Goal: Navigation & Orientation: Find specific page/section

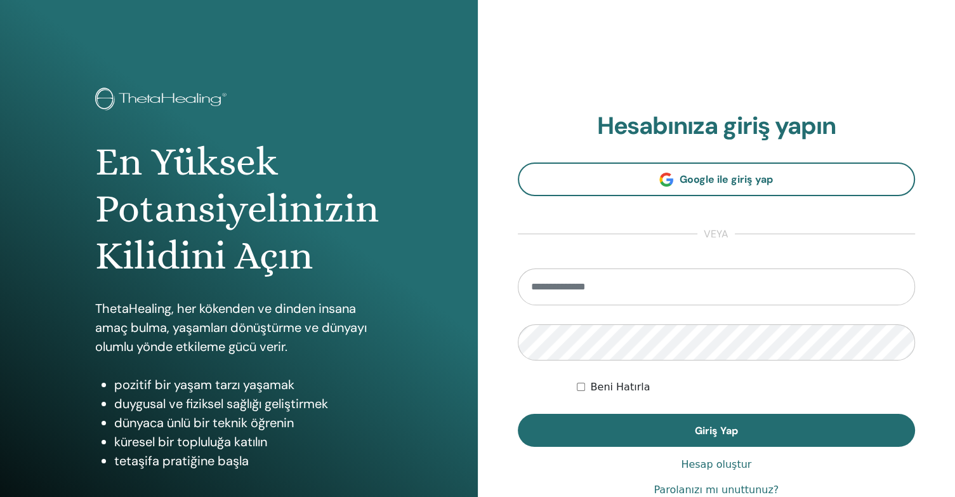
click at [594, 280] on input "email" at bounding box center [717, 286] width 398 height 37
click at [633, 291] on input "**********" at bounding box center [717, 286] width 398 height 37
drag, startPoint x: 711, startPoint y: 293, endPoint x: 525, endPoint y: 285, distance: 185.5
click at [525, 285] on input "**********" at bounding box center [717, 286] width 398 height 37
paste input "email"
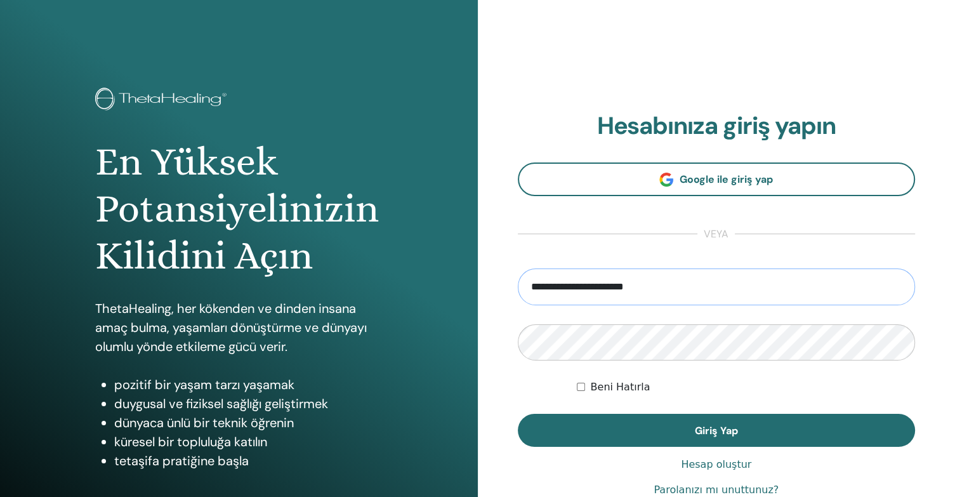
type input "**********"
click at [518, 414] on button "Giriş Yap" at bounding box center [717, 430] width 398 height 33
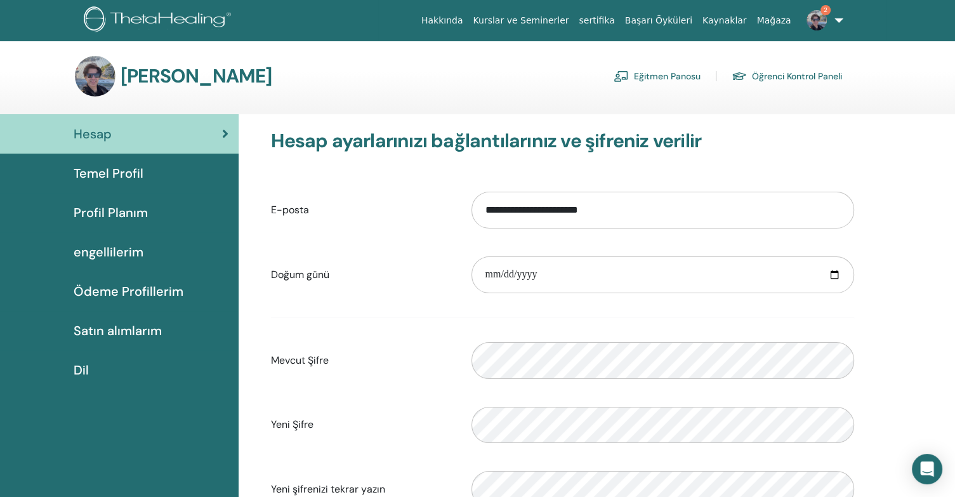
click at [160, 171] on div "Temel Profil" at bounding box center [119, 173] width 218 height 19
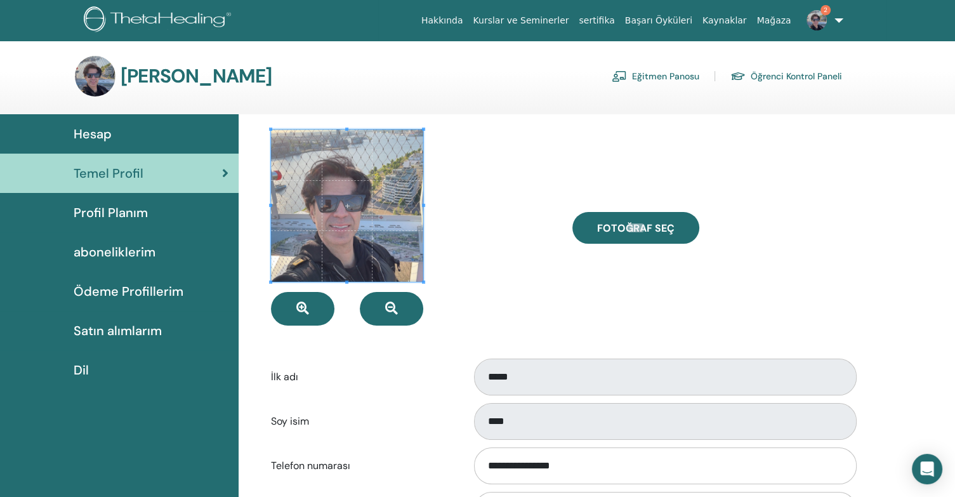
click at [682, 69] on link "Eğitmen Panosu" at bounding box center [656, 76] width 88 height 20
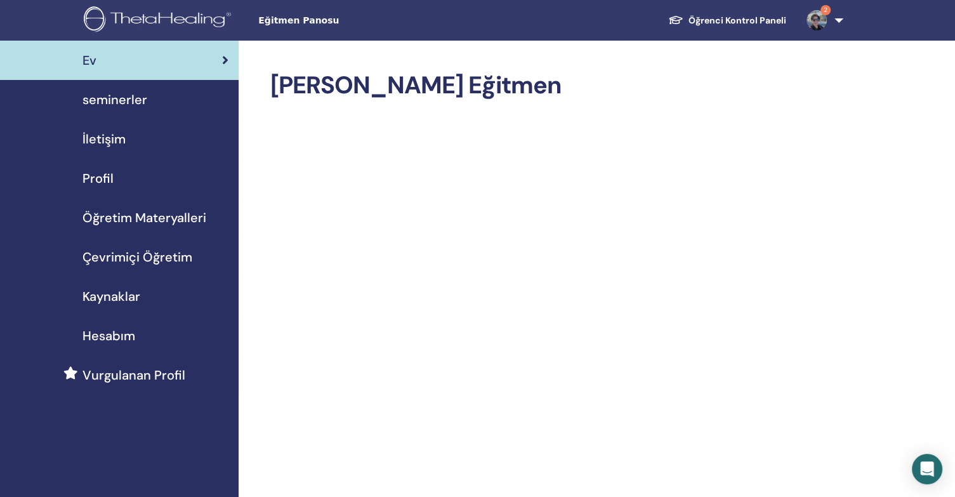
click at [114, 175] on div "Profil" at bounding box center [119, 178] width 218 height 19
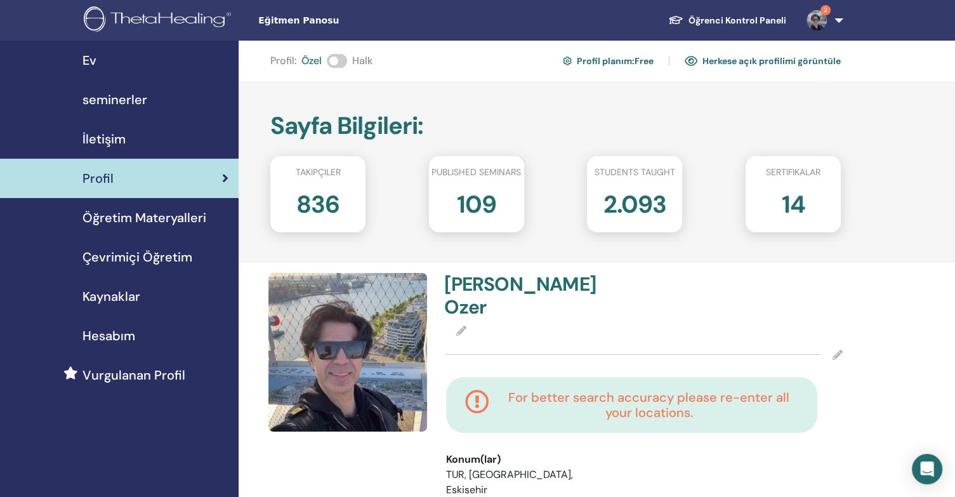
click at [339, 63] on span at bounding box center [337, 61] width 20 height 14
click at [343, 62] on span at bounding box center [337, 61] width 20 height 14
click at [620, 62] on link "Profil planım : Free" at bounding box center [608, 61] width 91 height 20
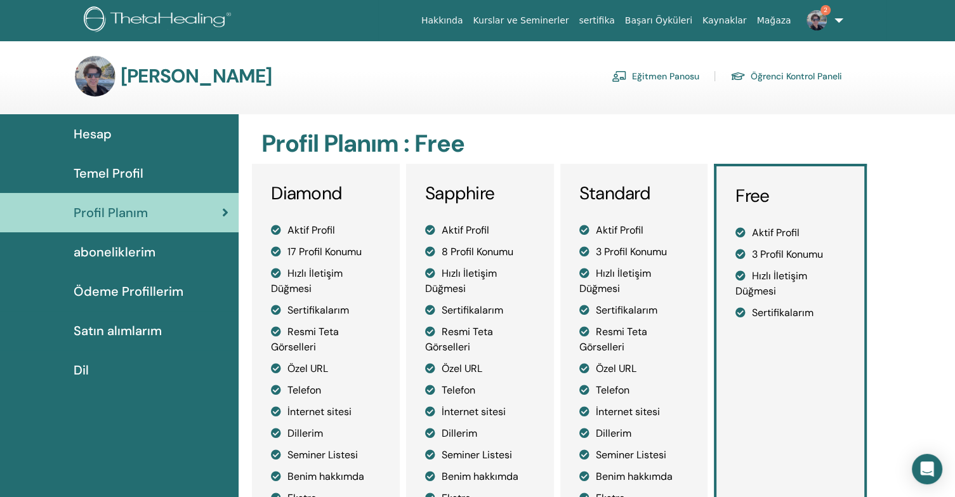
click at [669, 76] on link "Eğitmen Panosu" at bounding box center [656, 76] width 88 height 20
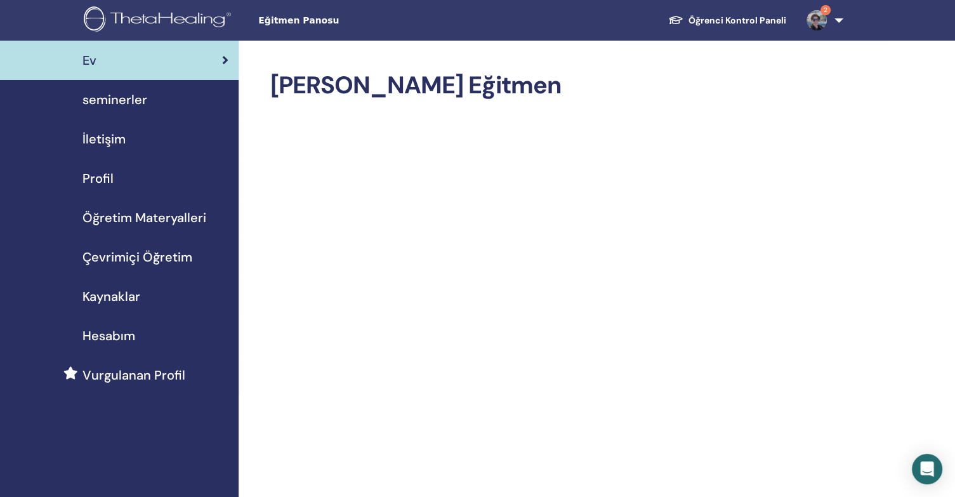
click at [98, 176] on span "Profil" at bounding box center [97, 178] width 31 height 19
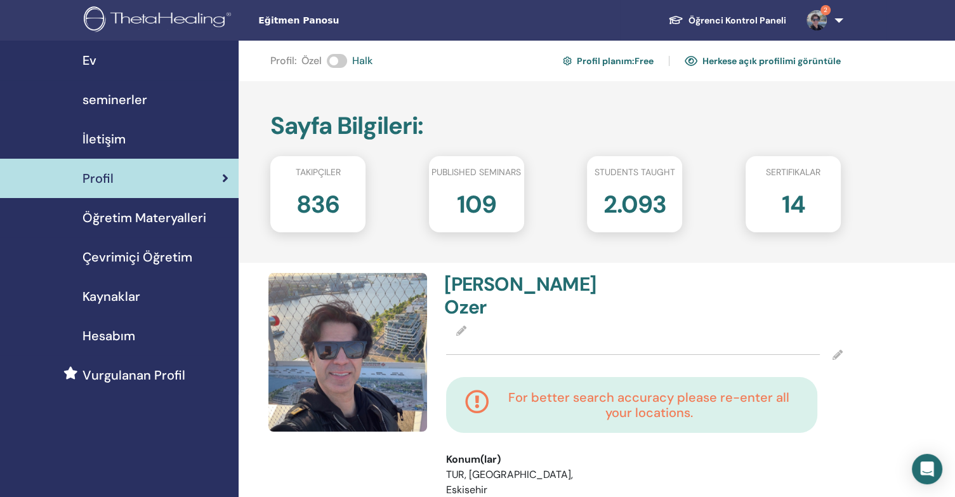
click at [359, 65] on span "Halk" at bounding box center [362, 60] width 20 height 15
click at [339, 65] on span at bounding box center [337, 61] width 20 height 14
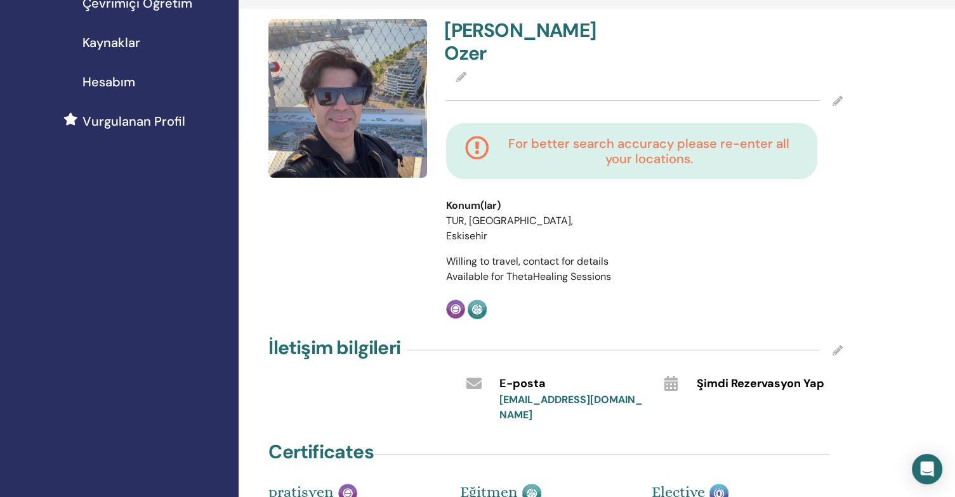
scroll to position [254, 0]
click at [480, 136] on icon at bounding box center [477, 151] width 24 height 30
click at [769, 136] on h4 "For better search accuracy please re-enter all your locations." at bounding box center [648, 151] width 299 height 30
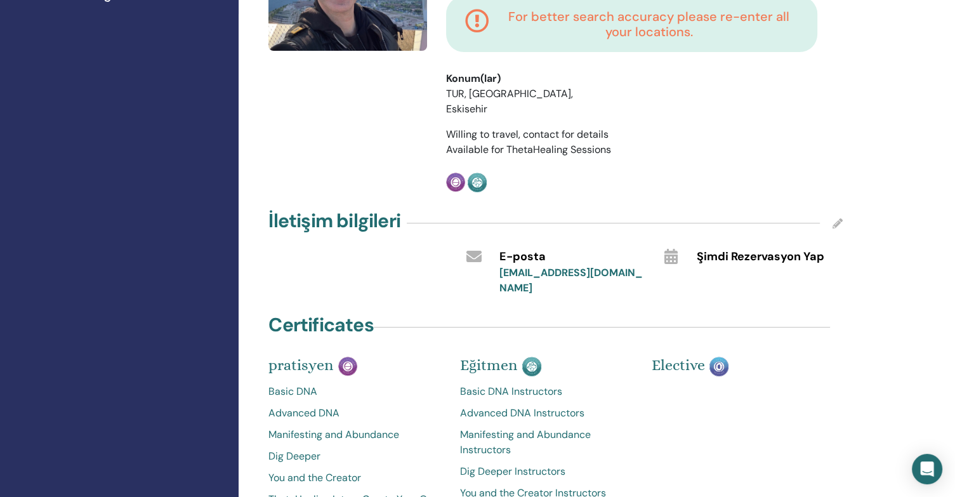
scroll to position [127, 0]
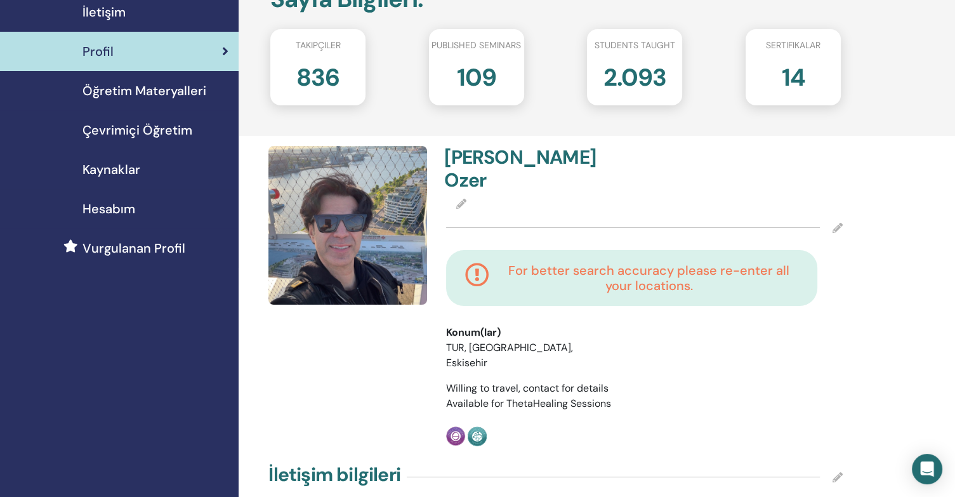
click at [158, 95] on span "Öğretim Materyalleri" at bounding box center [144, 90] width 124 height 19
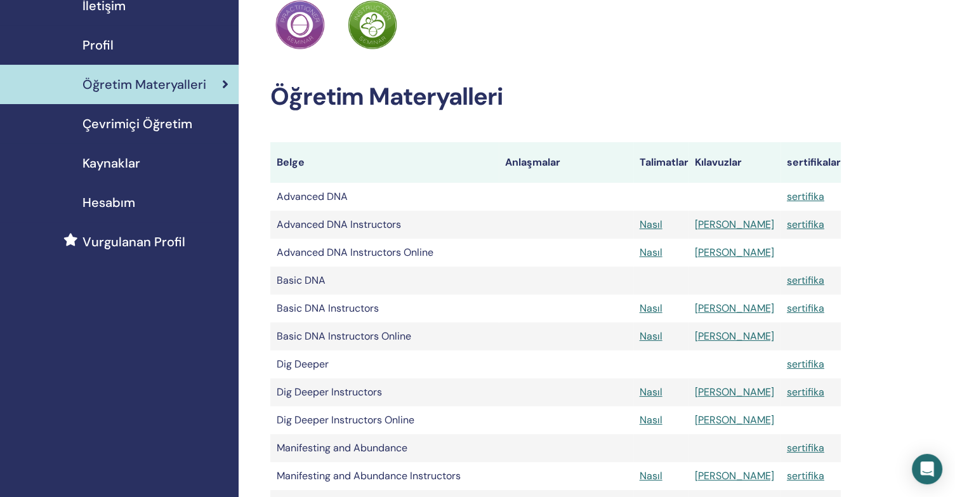
scroll to position [127, 0]
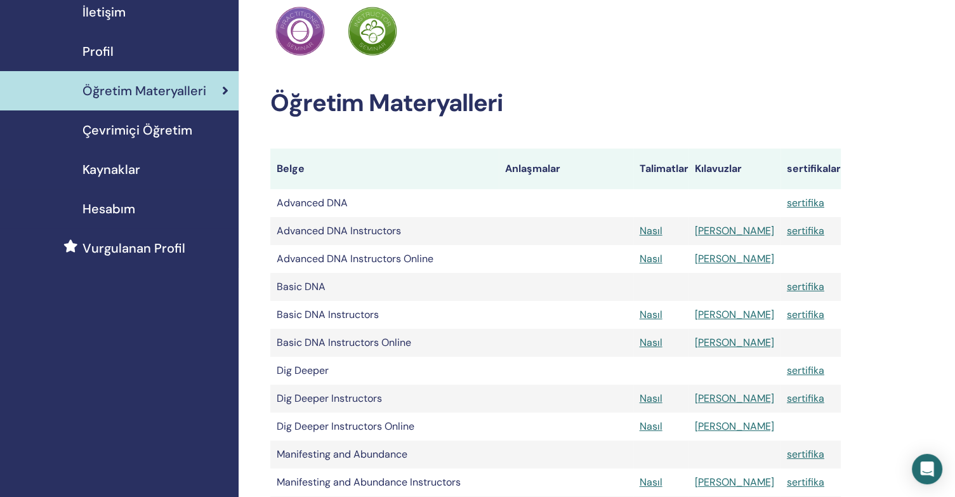
click at [135, 169] on span "Kaynaklar" at bounding box center [111, 169] width 58 height 19
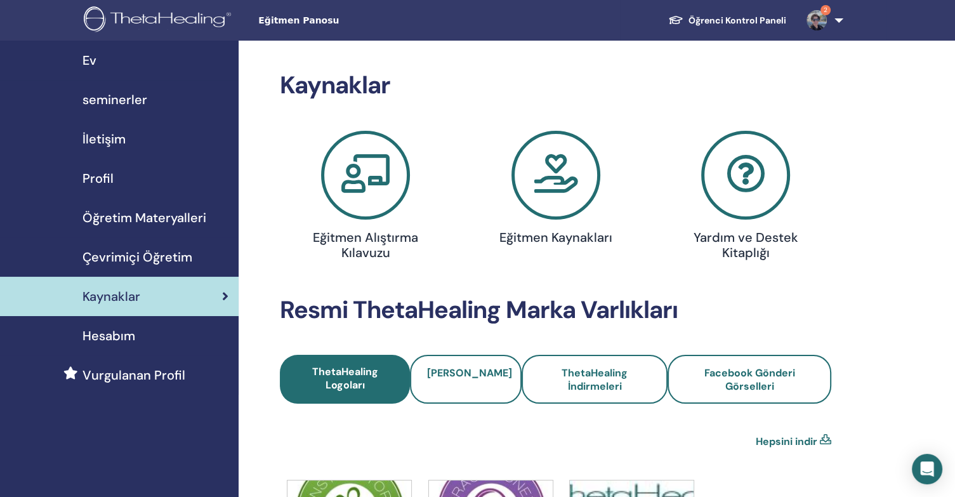
click at [126, 340] on span "Hesabım" at bounding box center [108, 335] width 53 height 19
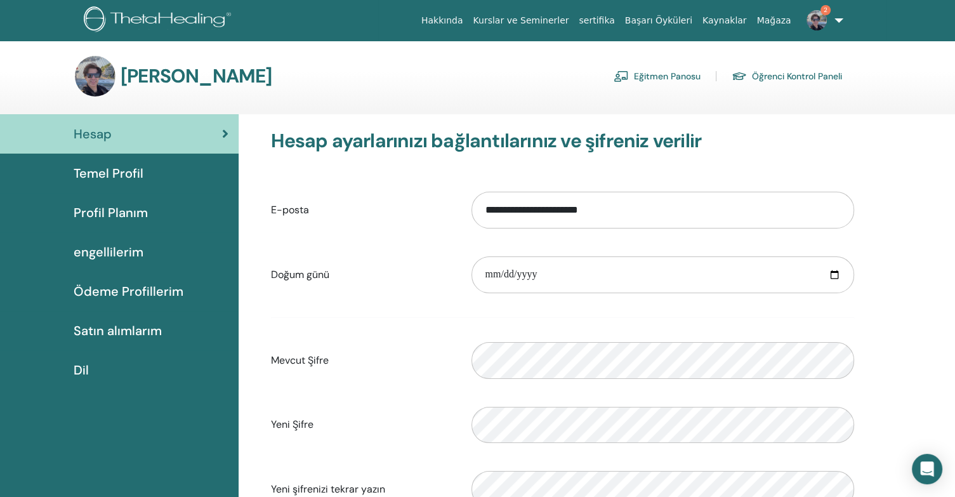
click at [664, 77] on font "Eğitmen Panosu" at bounding box center [667, 76] width 67 height 11
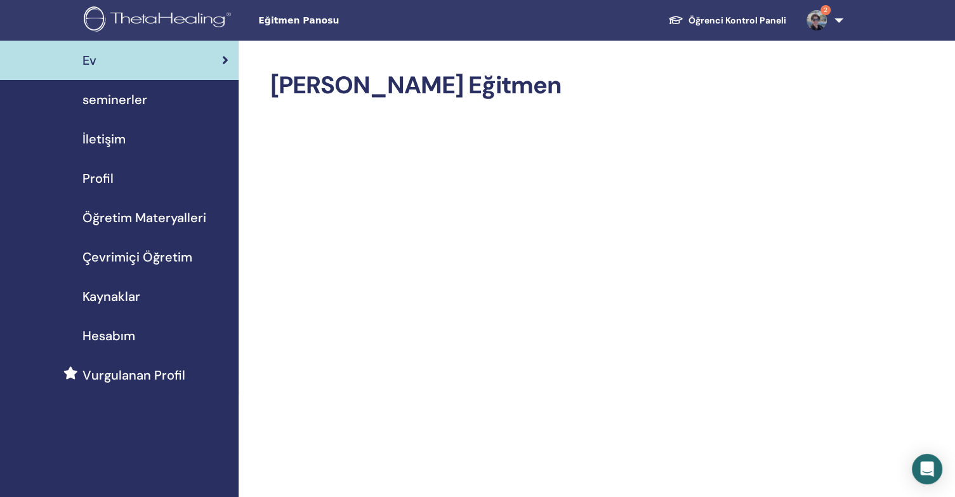
click at [822, 22] on img at bounding box center [817, 20] width 20 height 20
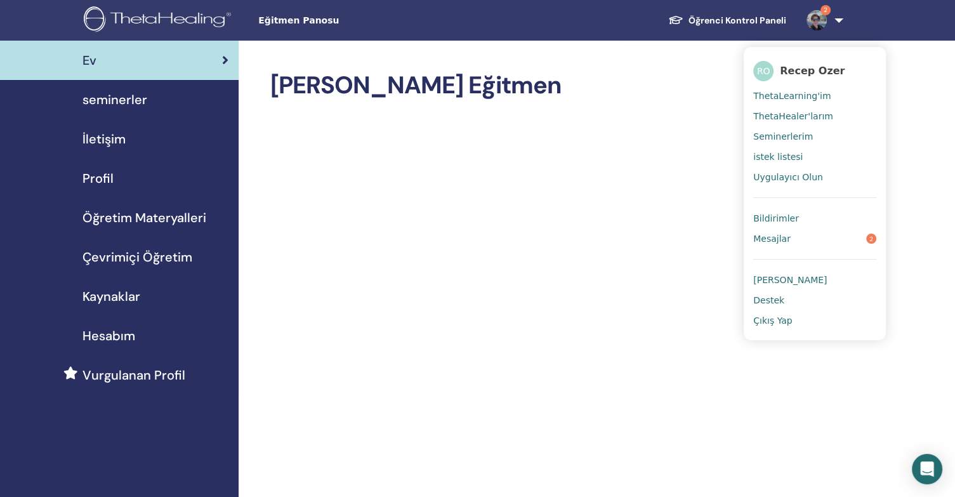
click at [789, 97] on span "ThetaLearning'im" at bounding box center [791, 95] width 77 height 11
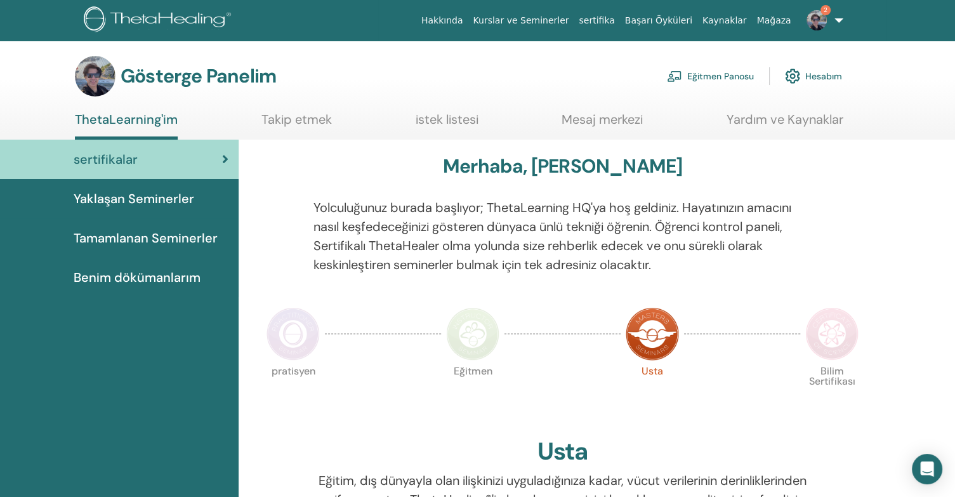
click at [569, 22] on font "Kurslar ve Seminerler" at bounding box center [521, 20] width 96 height 10
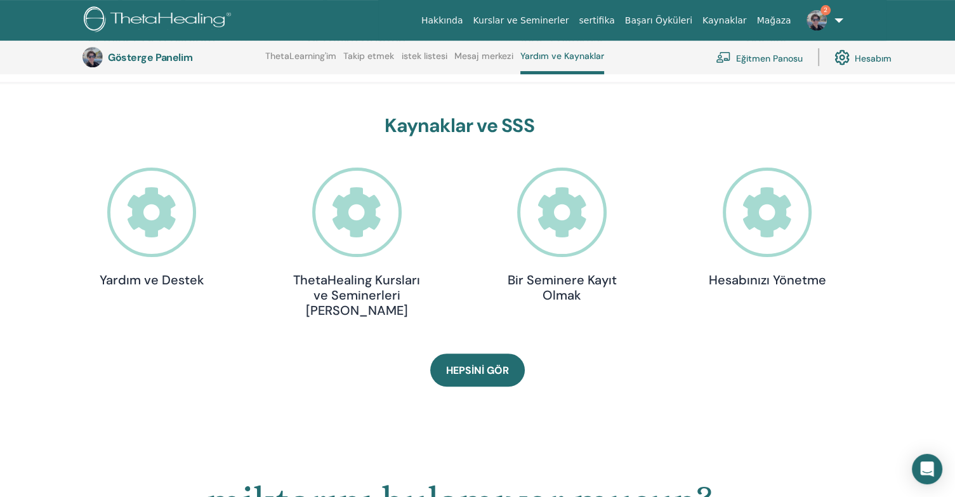
scroll to position [350, 0]
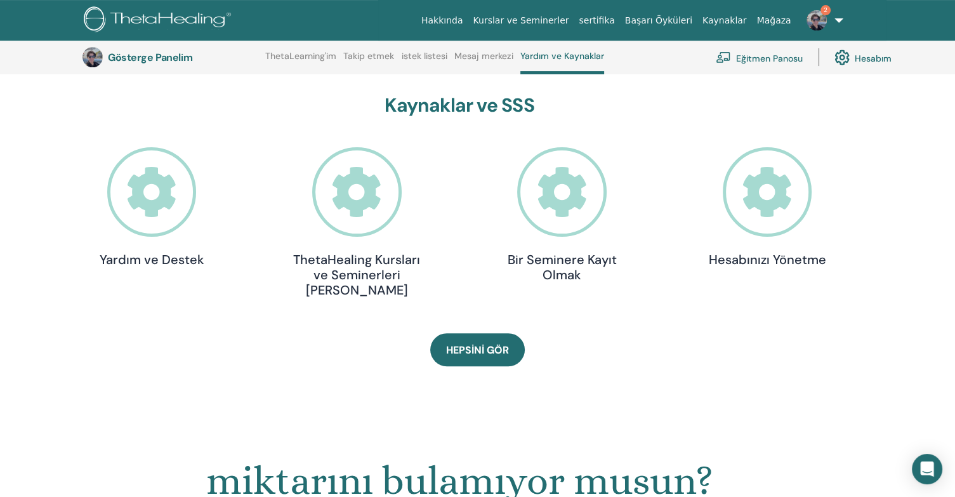
click at [767, 197] on icon at bounding box center [767, 191] width 89 height 89
